Goal: Information Seeking & Learning: Learn about a topic

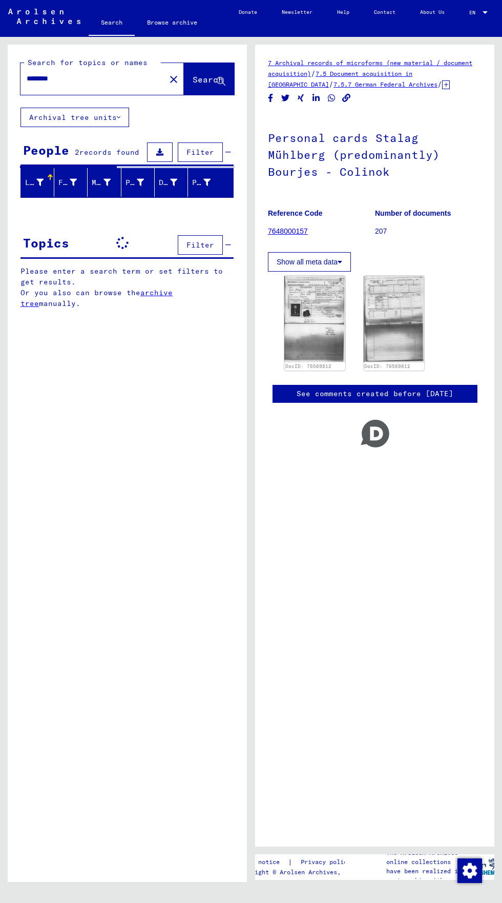
click at [71, 74] on input "********" at bounding box center [93, 78] width 133 height 11
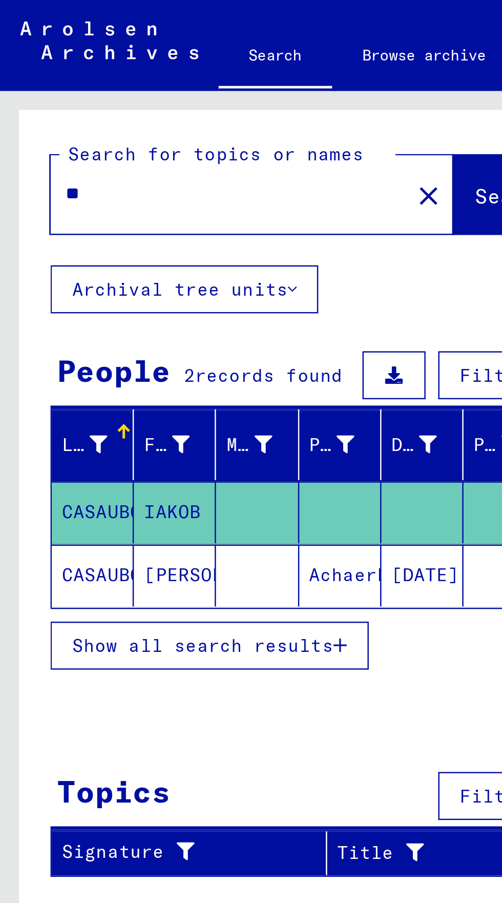
type input "*"
type input "*****"
click at [193, 80] on span "Search" at bounding box center [208, 79] width 31 height 10
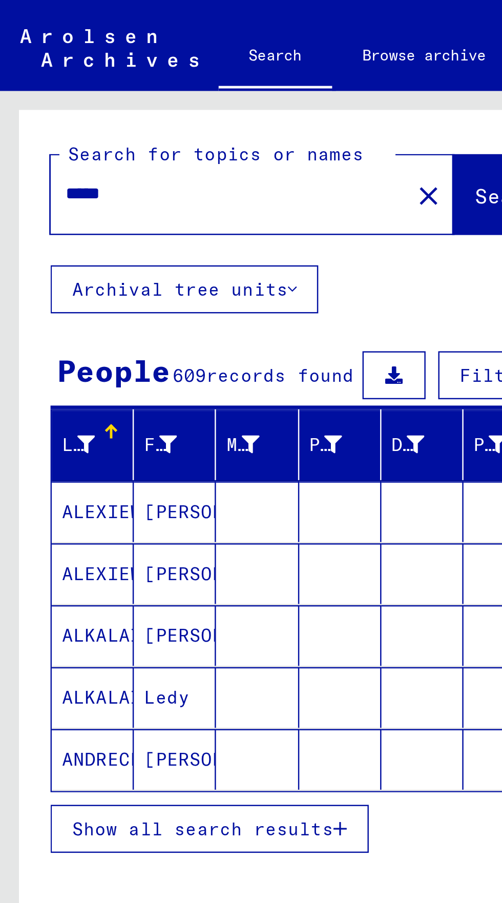
scroll to position [57, 0]
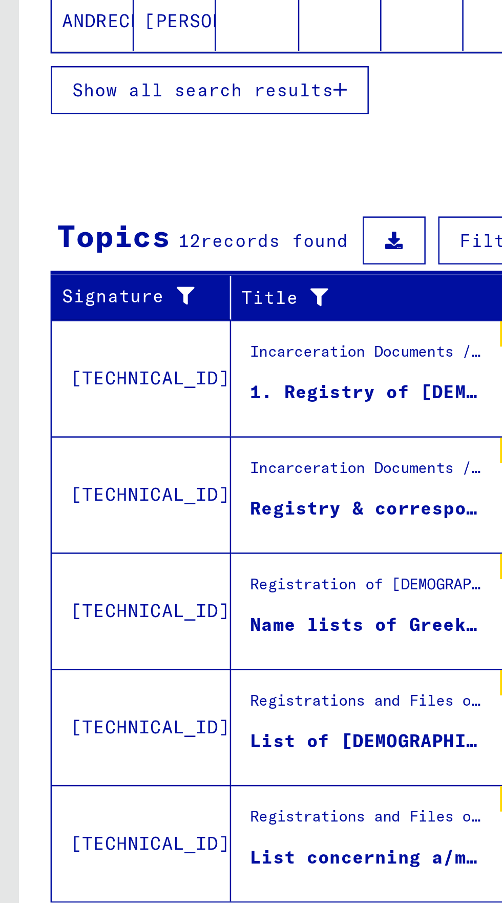
click at [130, 676] on span "Show all search results" at bounding box center [82, 680] width 106 height 9
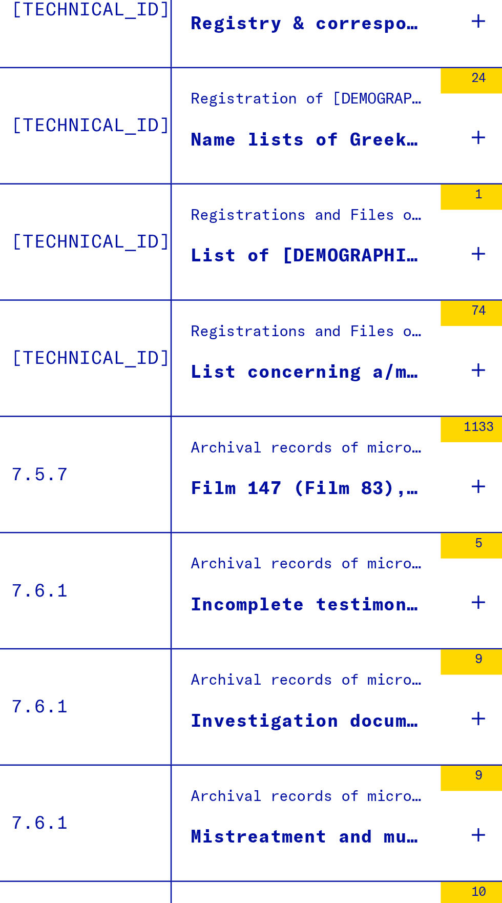
scroll to position [0, 0]
click at [165, 501] on div "Archival records of microforms (new material / document acquisition) / Document…" at bounding box center [149, 495] width 96 height 14
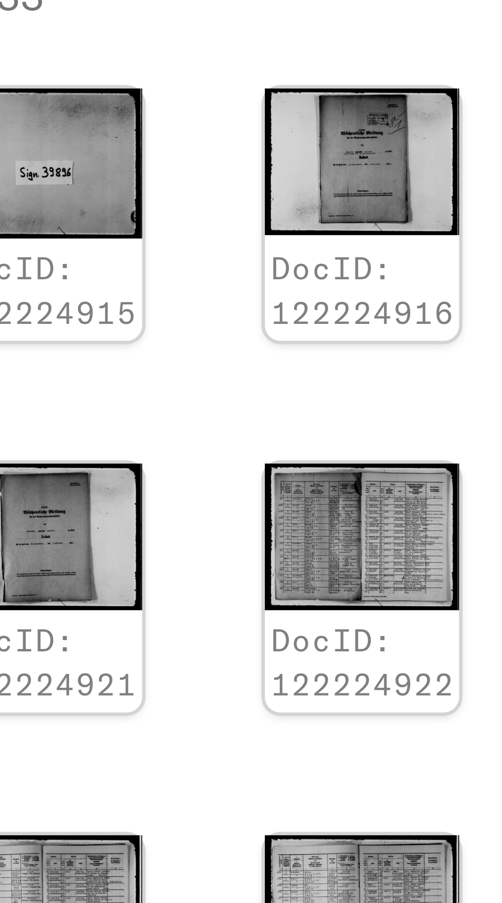
click at [346, 264] on img at bounding box center [346, 265] width 29 height 22
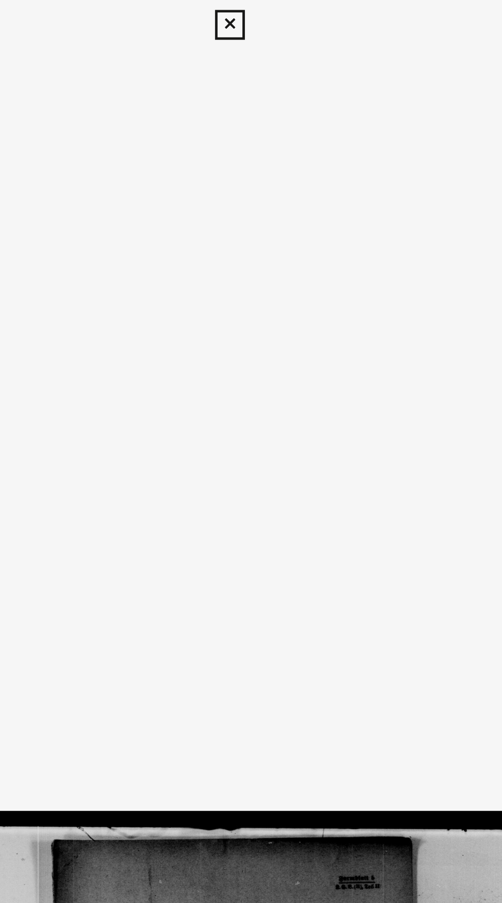
click at [256, 9] on icon at bounding box center [251, 10] width 12 height 12
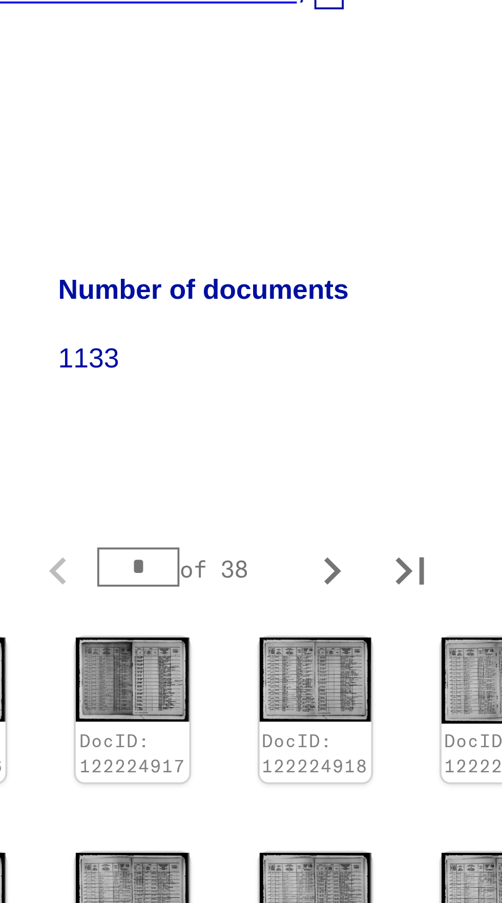
scroll to position [57, 0]
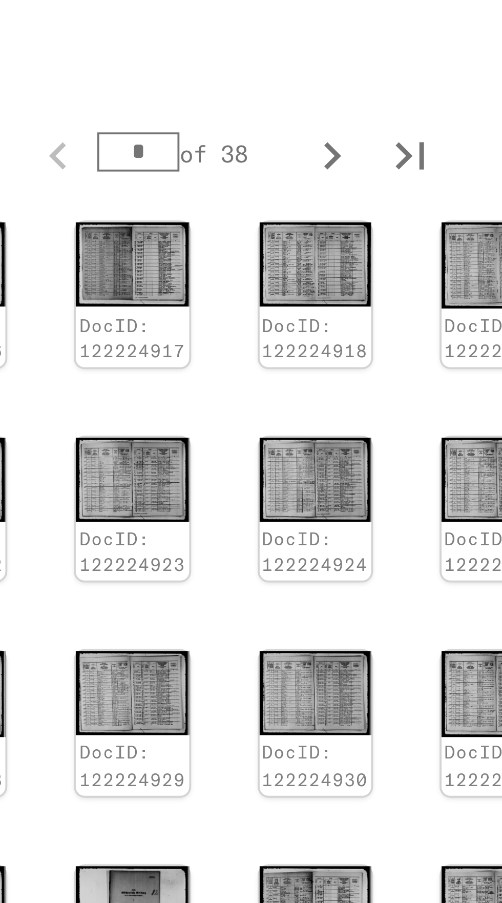
click at [401, 532] on icon "Next page" at bounding box center [401, 535] width 5 height 7
type input "*"
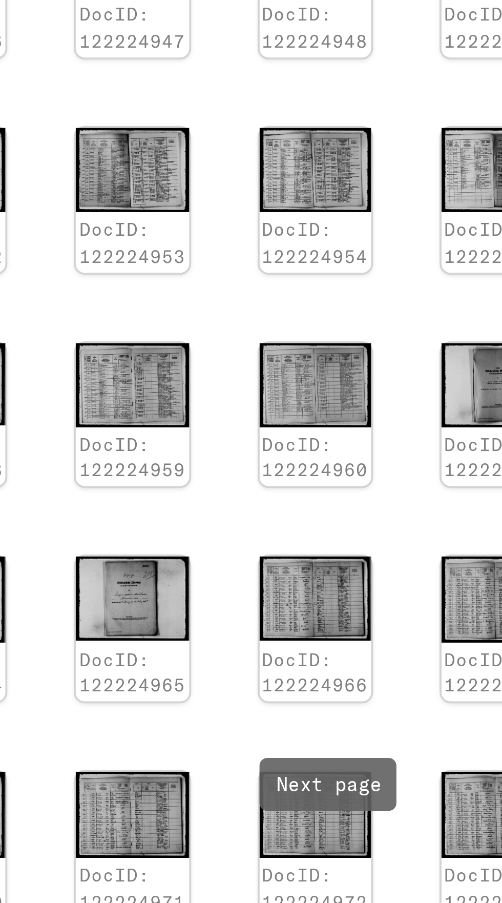
scroll to position [1, 46]
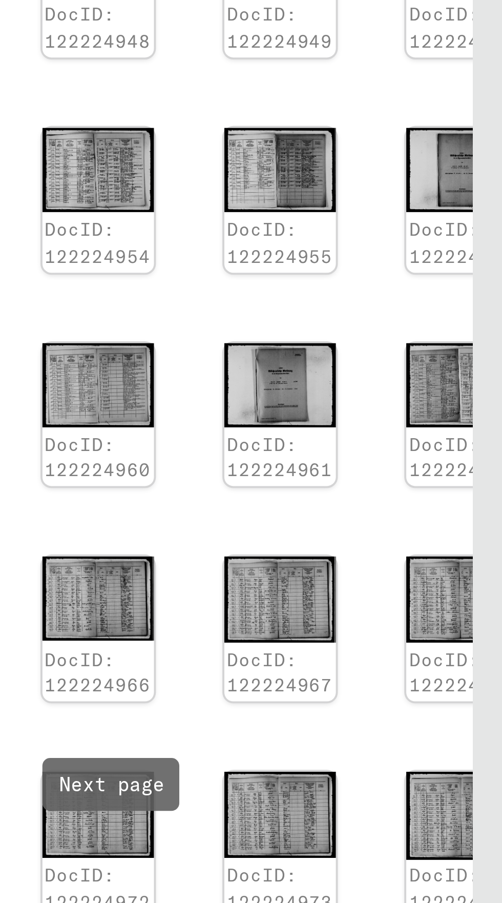
click at [435, 431] on img at bounding box center [443, 434] width 29 height 23
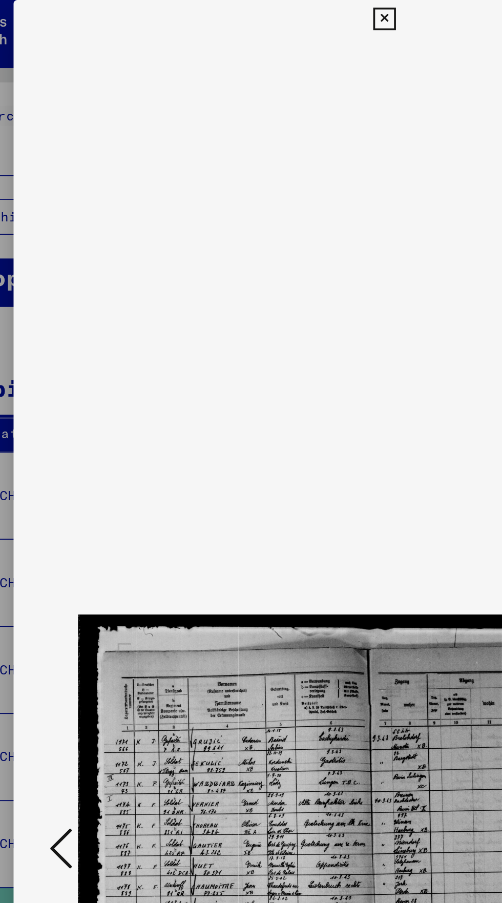
click at [257, 19] on button at bounding box center [251, 10] width 18 height 20
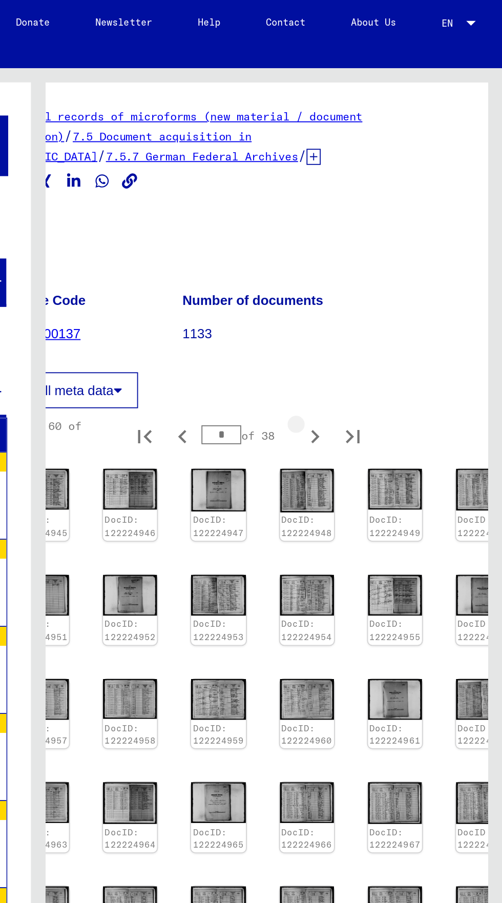
click at [400, 235] on icon "Next page" at bounding box center [400, 236] width 14 height 14
type input "*"
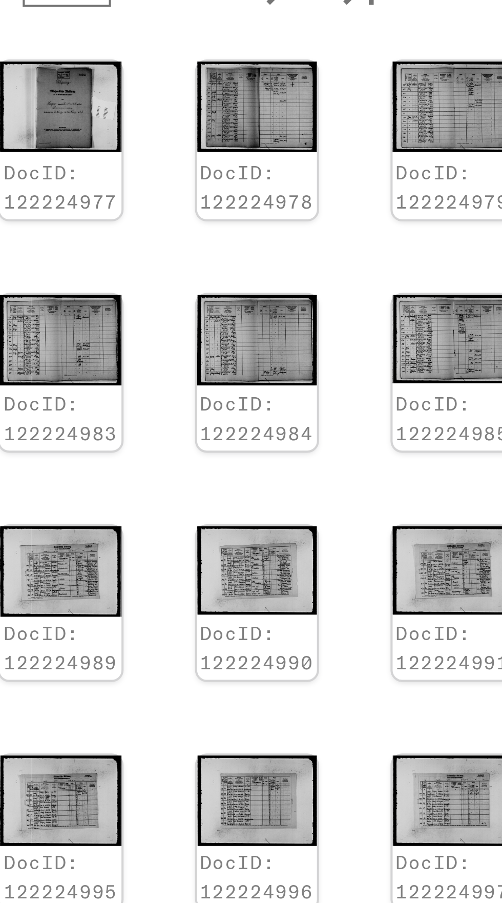
scroll to position [31, 0]
click at [437, 532] on icon "Next page" at bounding box center [437, 535] width 5 height 7
type input "*"
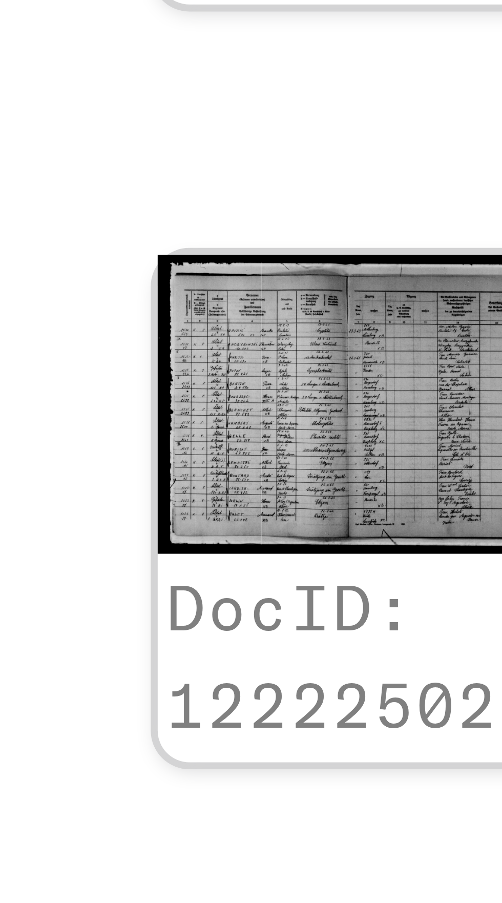
scroll to position [6, 1]
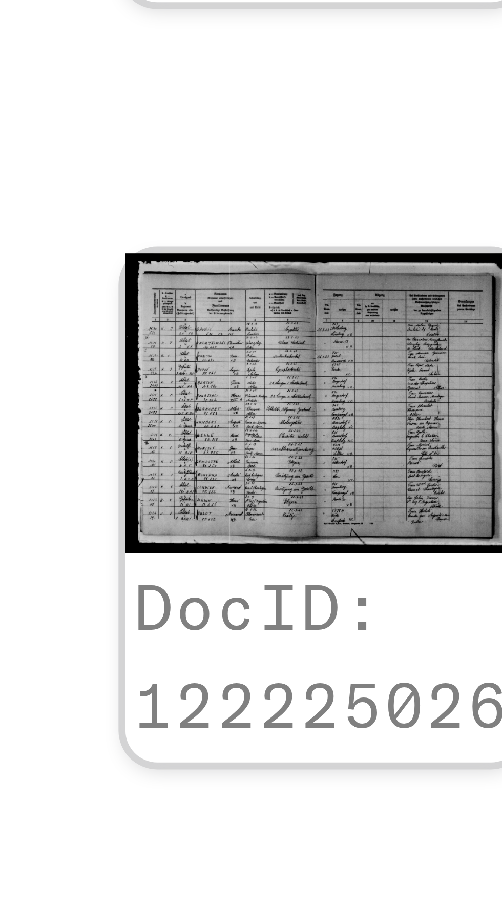
click at [435, 424] on img at bounding box center [441, 432] width 29 height 22
